Goal: Task Accomplishment & Management: Complete application form

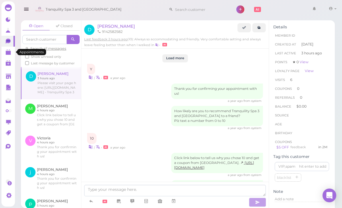
click at [9, 52] on polygon at bounding box center [8, 53] width 5 height 4
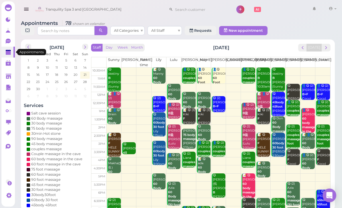
click at [325, 44] on button "next" at bounding box center [325, 48] width 9 height 8
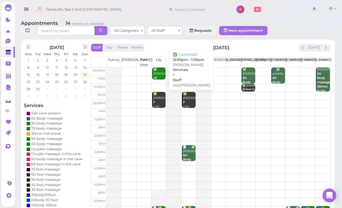
click at [193, 100] on div "✅ [PERSON_NAME] F [PERSON_NAME]|[PERSON_NAME] 12:00pm - 1:00pm" at bounding box center [189, 109] width 13 height 34
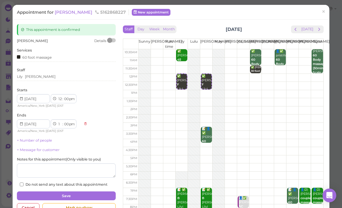
click at [336, 20] on div "Appointment for [GEOGRAPHIC_DATA] 5162868227 New appointment × This appointment…" at bounding box center [171, 104] width 342 height 208
click at [324, 11] on span "×" at bounding box center [323, 12] width 4 height 8
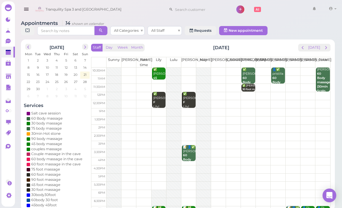
click at [190, 101] on div "✅ [PERSON_NAME] F [PERSON_NAME]|[PERSON_NAME] 12:00pm - 1:00pm" at bounding box center [189, 109] width 13 height 34
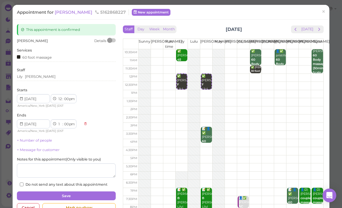
click at [325, 16] on span "×" at bounding box center [323, 12] width 4 height 8
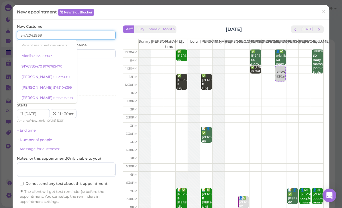
type input "3472043969"
click at [100, 56] on input at bounding box center [91, 53] width 47 height 9
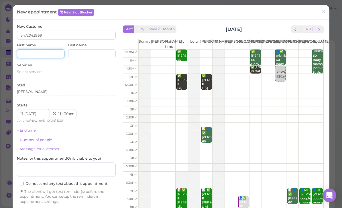
click at [50, 52] on input at bounding box center [40, 53] width 47 height 9
type input "Regine"
click at [38, 72] on span "Select services" at bounding box center [30, 72] width 26 height 4
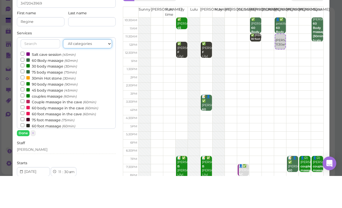
click at [93, 71] on select "All categories Relax session Full body Full body full body Salt cave massage Sa…" at bounding box center [87, 75] width 49 height 9
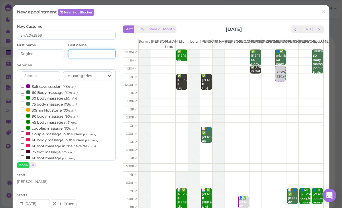
click at [96, 51] on input at bounding box center [91, 53] width 47 height 9
type input "[PERSON_NAME]"
click at [44, 76] on input "text" at bounding box center [40, 75] width 39 height 9
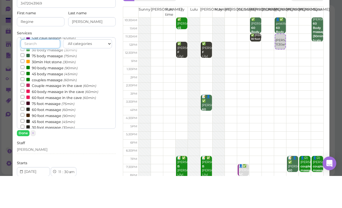
scroll to position [17, 0]
click at [64, 114] on label "Couple massage in the cave (60min)" at bounding box center [59, 117] width 76 height 6
click at [24, 114] on input "Couple massage in the cave (60min)" at bounding box center [23, 116] width 4 height 4
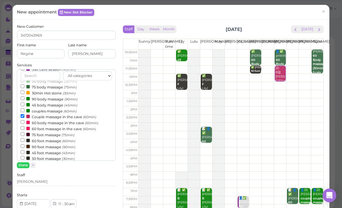
click at [25, 165] on button "Done" at bounding box center [23, 165] width 13 height 6
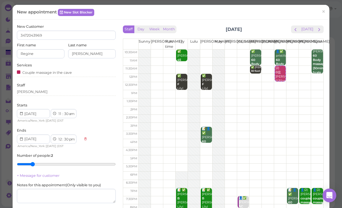
click at [46, 92] on div "[PERSON_NAME]" at bounding box center [66, 91] width 99 height 5
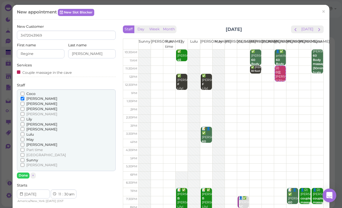
click at [32, 163] on span "[PERSON_NAME]" at bounding box center [41, 165] width 31 height 4
click at [24, 163] on input "[PERSON_NAME]" at bounding box center [23, 165] width 4 height 4
click at [35, 122] on span "[PERSON_NAME]" at bounding box center [41, 124] width 31 height 4
click at [24, 122] on input "[PERSON_NAME]" at bounding box center [23, 124] width 4 height 4
click at [34, 96] on span "[PERSON_NAME]" at bounding box center [41, 98] width 31 height 4
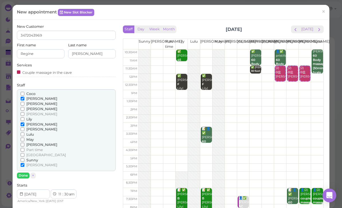
click at [24, 97] on input "[PERSON_NAME]" at bounding box center [23, 99] width 4 height 4
click at [23, 173] on button "Done" at bounding box center [23, 176] width 13 height 6
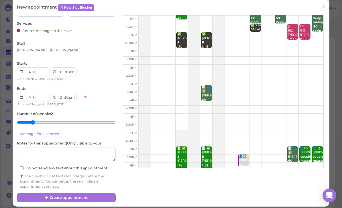
scroll to position [42, 0]
click at [72, 197] on button "Create appointment" at bounding box center [66, 197] width 99 height 9
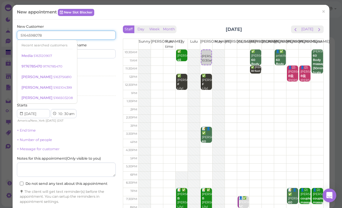
type input "5164598078"
click at [97, 51] on input at bounding box center [91, 53] width 47 height 9
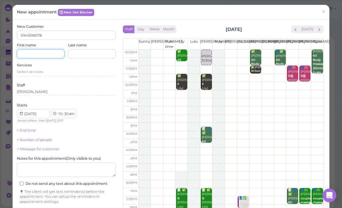
click at [50, 53] on input at bounding box center [40, 53] width 47 height 9
type input "[PERSON_NAME]"
click at [38, 72] on span "Select services" at bounding box center [30, 72] width 26 height 4
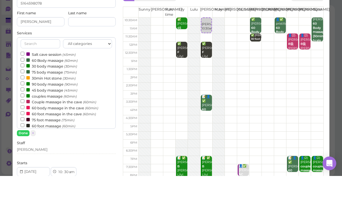
click at [49, 89] on label "60 Body massage (60min)" at bounding box center [49, 92] width 57 height 6
click at [24, 90] on input "60 Body massage (60min)" at bounding box center [23, 92] width 4 height 4
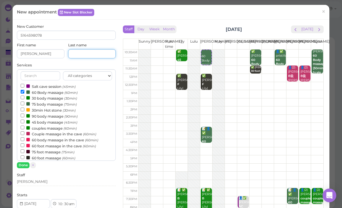
click at [95, 53] on input at bounding box center [91, 53] width 47 height 9
type input "[PERSON_NAME]"
click at [21, 167] on button "Done" at bounding box center [23, 165] width 13 height 6
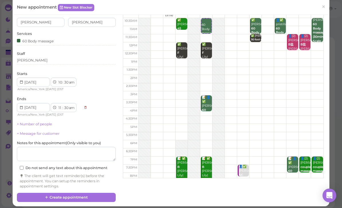
scroll to position [31, 0]
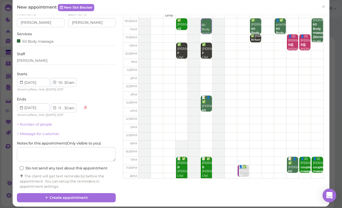
click at [44, 122] on link "+ Number of people" at bounding box center [34, 124] width 35 height 4
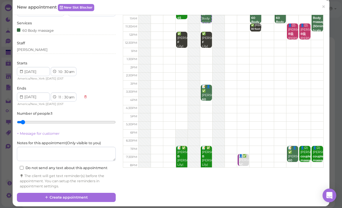
scroll to position [42, 0]
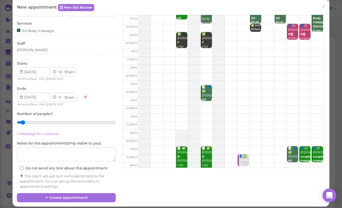
click at [67, 194] on button "Create appointment" at bounding box center [66, 197] width 99 height 9
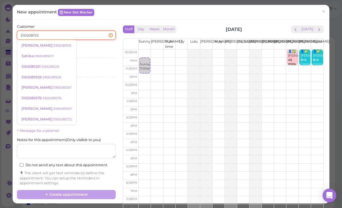
type input "5165081926"
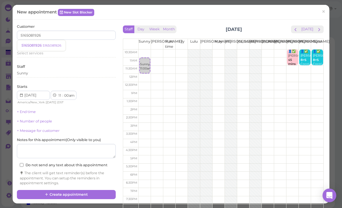
click at [50, 45] on small "5165081926" at bounding box center [52, 45] width 19 height 4
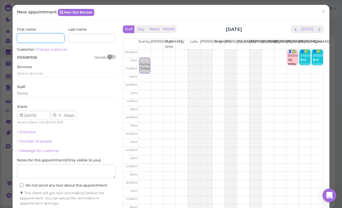
click at [45, 37] on input at bounding box center [40, 37] width 47 height 9
type input "[PERSON_NAME]"
click at [91, 37] on input at bounding box center [91, 37] width 47 height 9
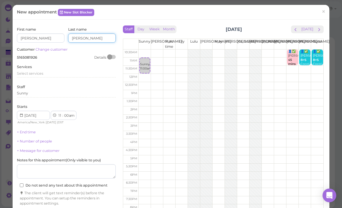
type input "[PERSON_NAME]"
click at [38, 71] on span "Select services" at bounding box center [30, 73] width 26 height 4
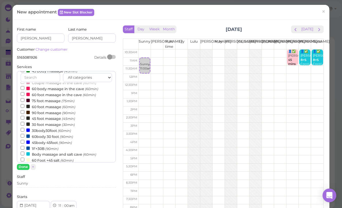
scroll to position [52, 0]
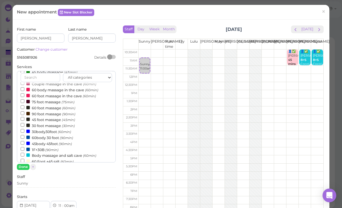
click at [64, 142] on small "(90min)" at bounding box center [65, 144] width 13 height 4
click at [24, 141] on input "45body 45foot (90min)" at bounding box center [23, 143] width 4 height 4
click at [26, 164] on button "Done" at bounding box center [23, 167] width 13 height 6
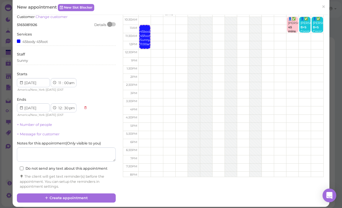
scroll to position [33, 0]
click at [44, 122] on link "+ Number of people" at bounding box center [34, 124] width 35 height 4
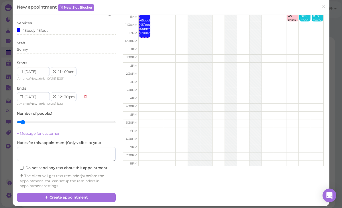
scroll to position [43, 0]
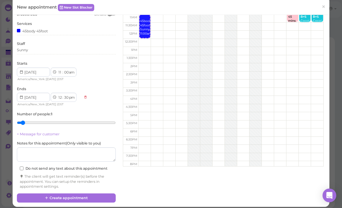
click at [70, 196] on button "Create appointment" at bounding box center [66, 197] width 99 height 9
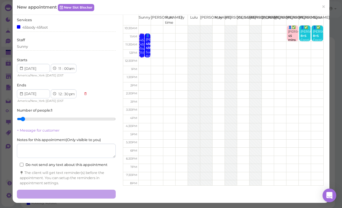
scroll to position [0, 0]
